Goal: Task Accomplishment & Management: Manage account settings

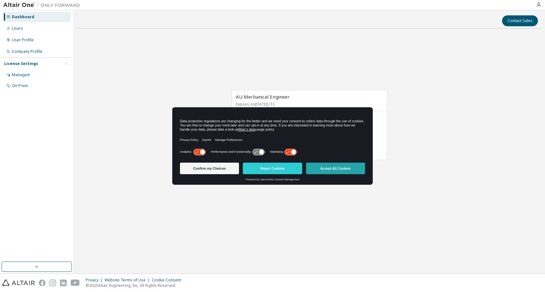
click at [358, 170] on button "Accept All Cookies" at bounding box center [335, 169] width 59 height 12
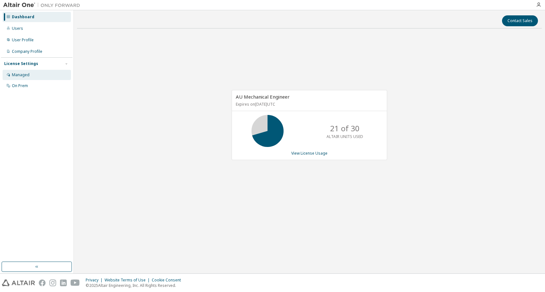
click at [29, 77] on div "Managed" at bounding box center [37, 75] width 68 height 10
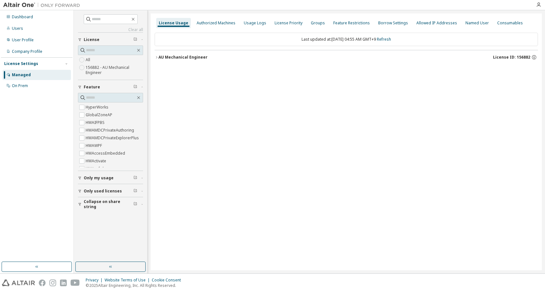
click at [157, 57] on icon "button" at bounding box center [157, 57] width 4 height 4
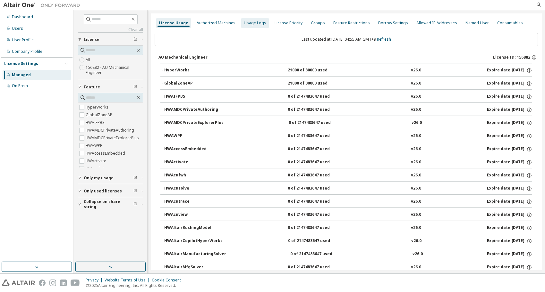
click at [251, 25] on div "Usage Logs" at bounding box center [255, 23] width 22 height 5
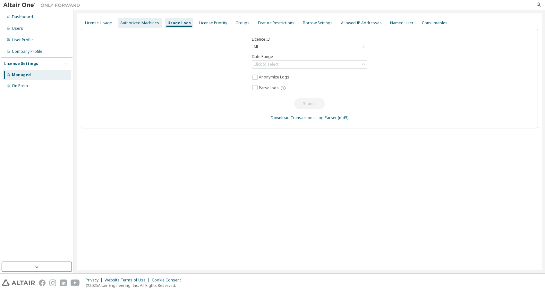
click at [148, 24] on div "Authorized Machines" at bounding box center [139, 23] width 39 height 5
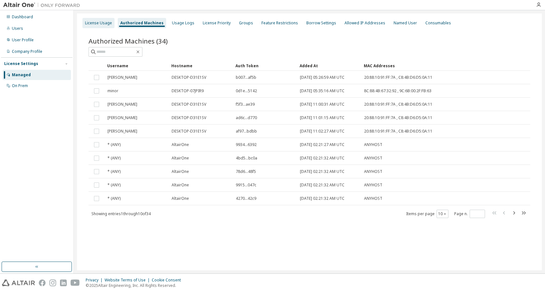
click at [108, 24] on div "License Usage" at bounding box center [98, 23] width 27 height 5
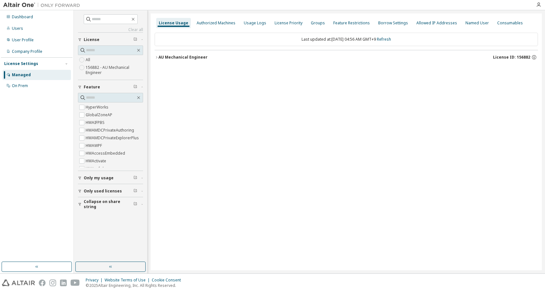
click at [90, 179] on span "Only my usage" at bounding box center [99, 178] width 30 height 5
click at [155, 56] on icon "button" at bounding box center [157, 57] width 4 height 4
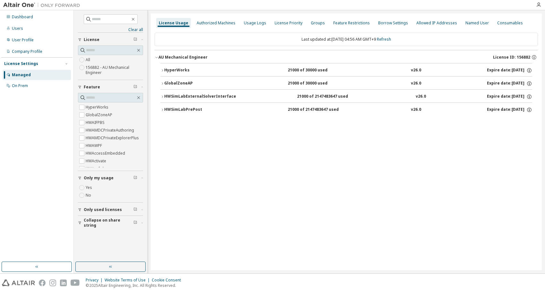
click at [163, 70] on icon "button" at bounding box center [162, 71] width 4 height 4
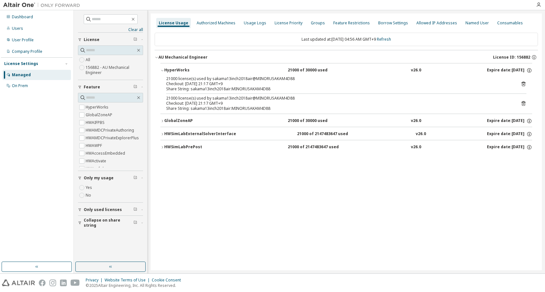
click at [524, 84] on icon at bounding box center [523, 84] width 6 height 6
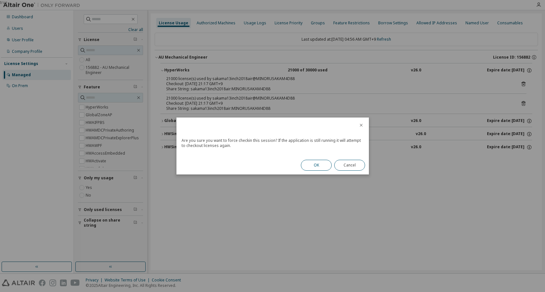
click at [310, 167] on button "OK" at bounding box center [316, 165] width 31 height 11
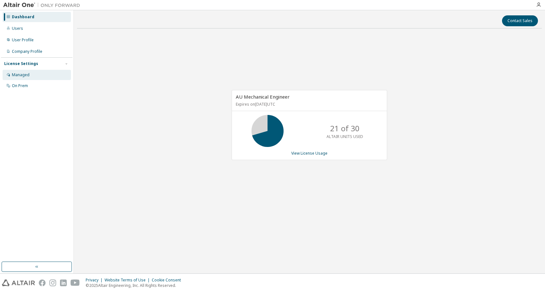
click at [11, 77] on div "Managed" at bounding box center [37, 75] width 68 height 10
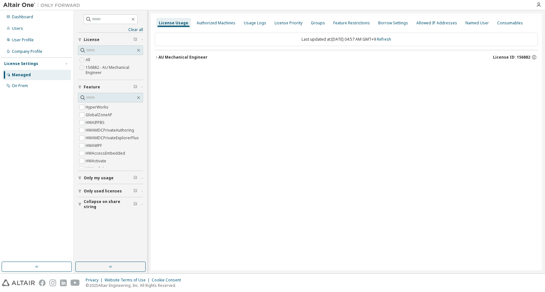
click at [159, 58] on div "AU Mechanical Engineer" at bounding box center [182, 57] width 49 height 5
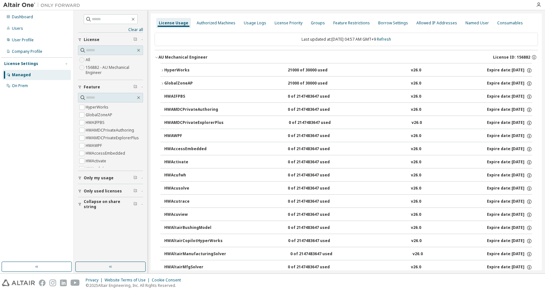
click at [164, 71] on icon "button" at bounding box center [162, 71] width 4 height 4
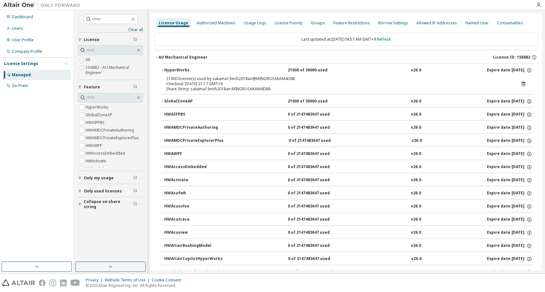
click at [361, 88] on div "Share String: sakama13inch2018air:MINORUSAKAM4D88" at bounding box center [338, 89] width 345 height 5
click at [521, 84] on icon at bounding box center [523, 84] width 4 height 5
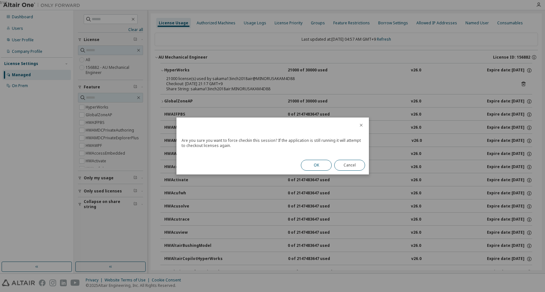
click at [316, 164] on button "OK" at bounding box center [316, 165] width 31 height 11
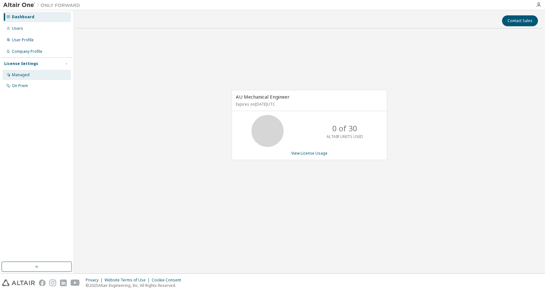
click at [25, 75] on div "Managed" at bounding box center [21, 74] width 18 height 5
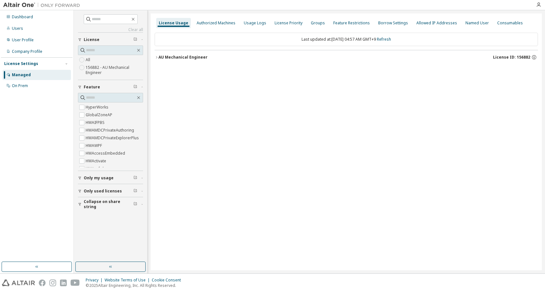
click at [157, 58] on icon "button" at bounding box center [157, 57] width 4 height 4
